Goal: Information Seeking & Learning: Find specific fact

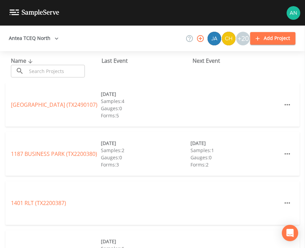
click at [47, 75] on input "text" at bounding box center [56, 71] width 58 height 13
paste input "TX0340017"
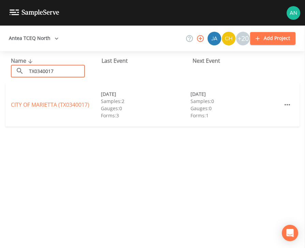
type input "TX0340017"
click at [46, 99] on div "CITY OF MARIETTA (TX0340017) 08/04/2025 Samples: 2 Gauges: 0 Forms: 3 09/17/202…" at bounding box center [152, 105] width 294 height 44
click at [44, 102] on link "CITY OF MARIETTA (TX0340017)" at bounding box center [50, 105] width 78 height 8
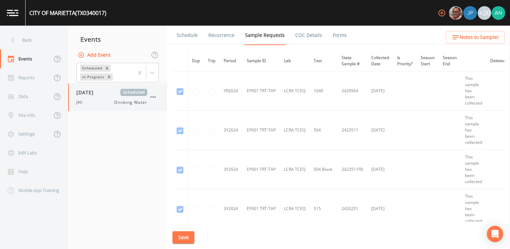
click at [81, 100] on span "JHI" at bounding box center [81, 102] width 10 height 6
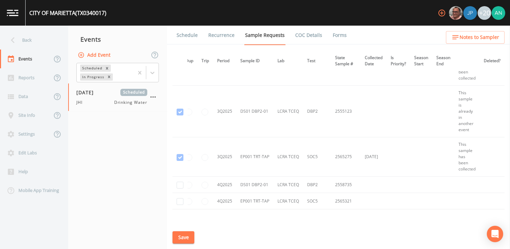
scroll to position [693, 12]
click at [27, 35] on div "Back" at bounding box center [30, 40] width 61 height 19
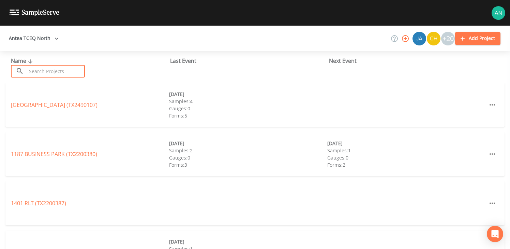
click at [27, 67] on input "text" at bounding box center [56, 71] width 58 height 13
paste input "TX0570006"
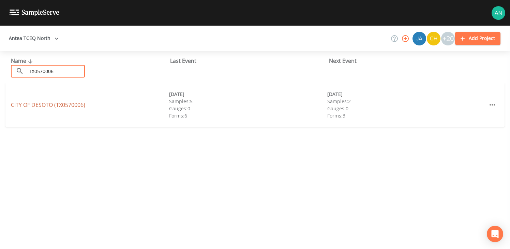
type input "TX0570006"
click at [31, 106] on link "CITY OF DESOTO (TX0570006)" at bounding box center [48, 105] width 74 height 8
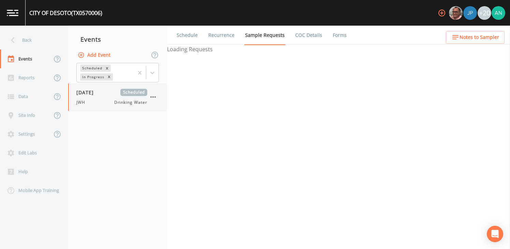
click at [83, 105] on span "JWH" at bounding box center [82, 102] width 13 height 6
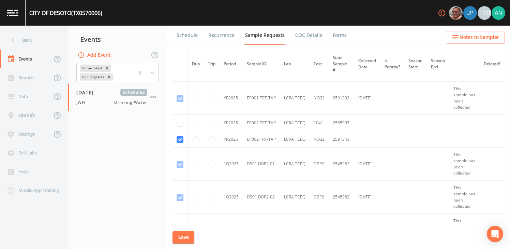
scroll to position [703, 0]
drag, startPoint x: 223, startPoint y: 138, endPoint x: 352, endPoint y: 139, distance: 129.2
click at [305, 139] on tr "YR2025 EP002 TRT-TAP LCRA TCEQ NO32 2591343" at bounding box center [339, 138] width 332 height 16
copy tr "YR2025 EP002 TRT-TAP LCRA TCEQ NO32 2591343"
click at [27, 39] on div "Back" at bounding box center [30, 40] width 61 height 19
